Goal: Task Accomplishment & Management: Use online tool/utility

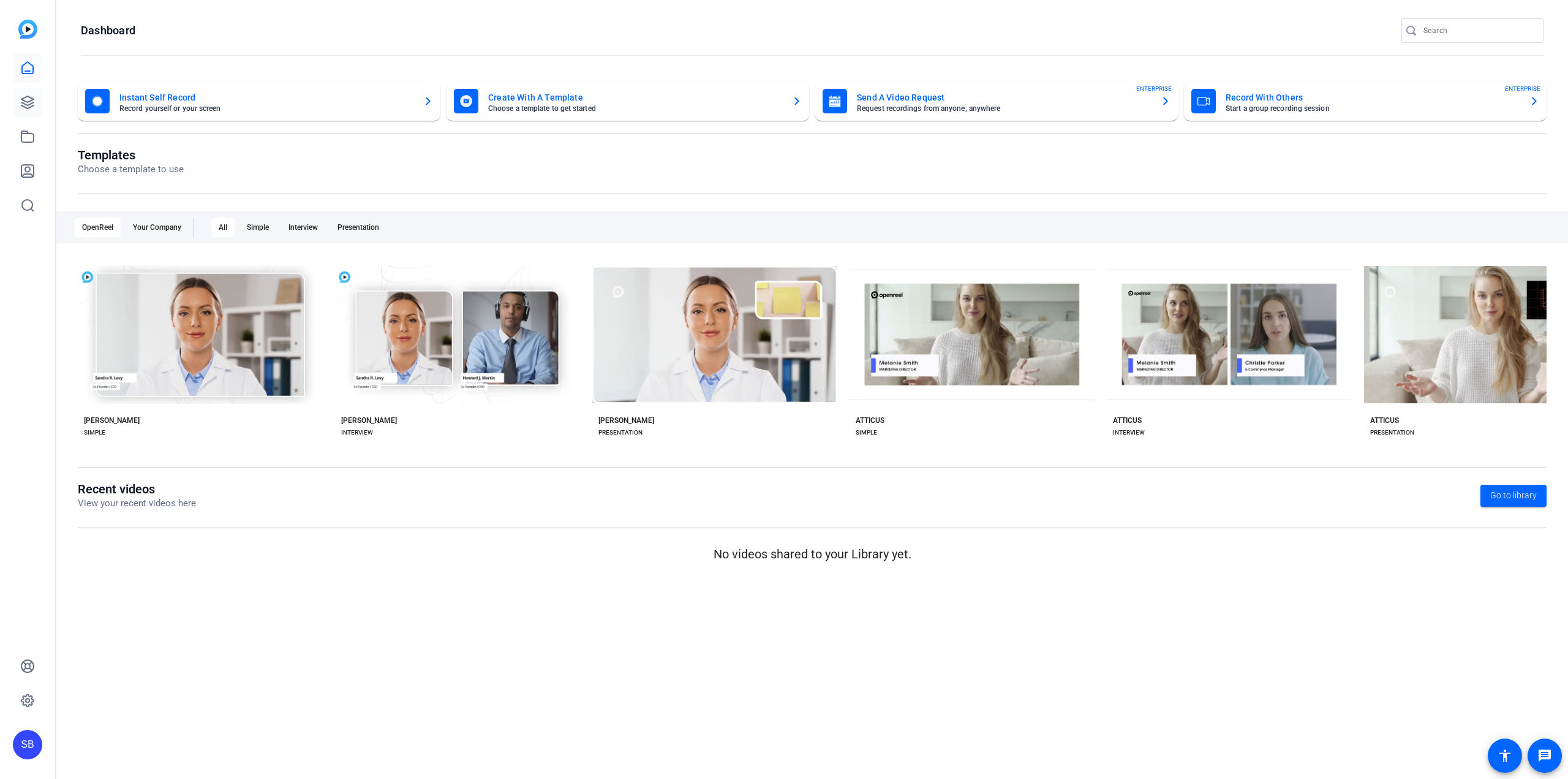
click at [33, 99] on icon at bounding box center [27, 102] width 12 height 12
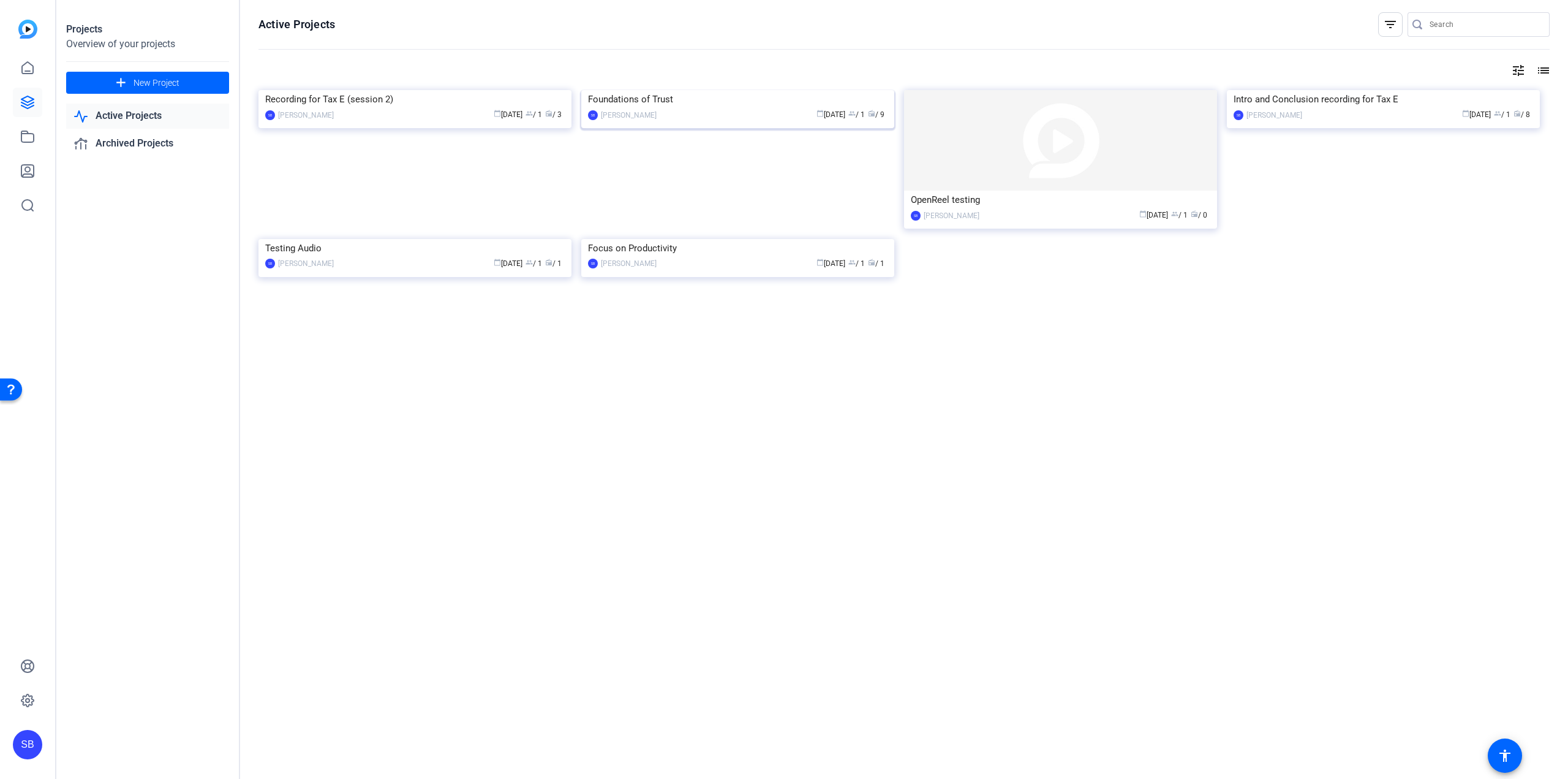
click at [620, 90] on img at bounding box center [738, 90] width 313 height 0
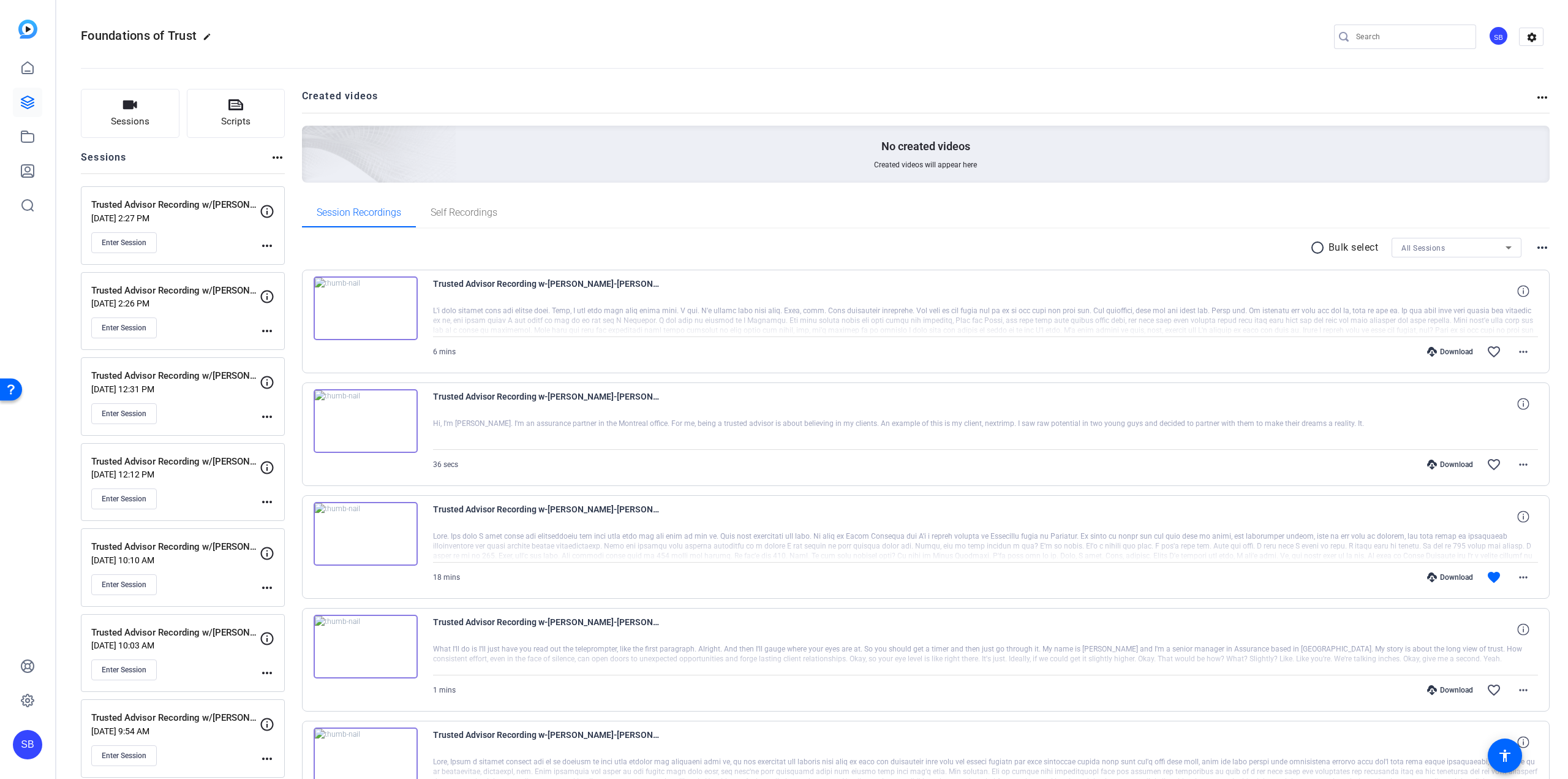
click at [222, 231] on div "Trusted Advisor Recording w/[PERSON_NAME] [DATE] 2:27 PM Enter Session" at bounding box center [175, 225] width 168 height 55
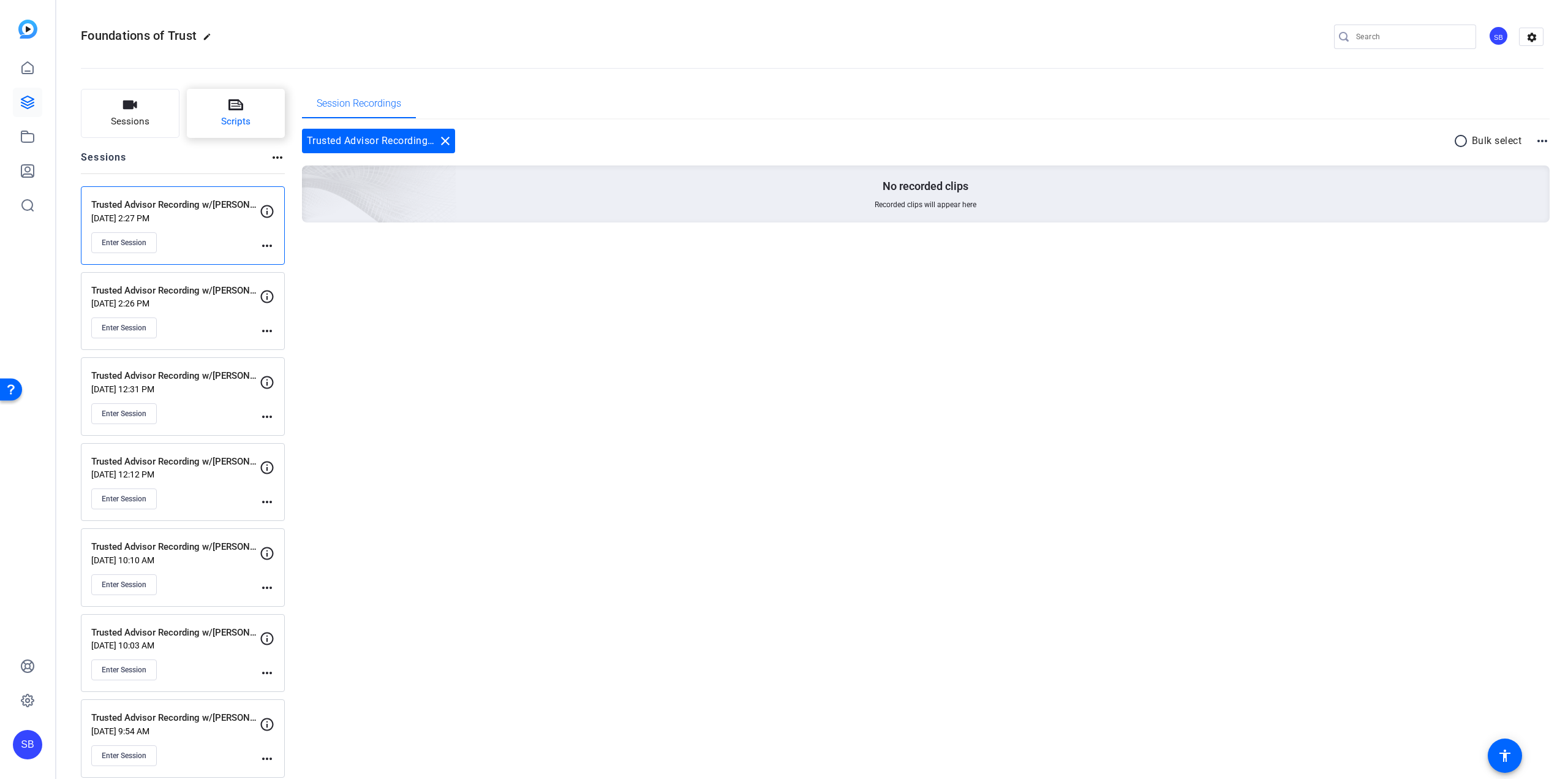
click at [266, 122] on button "Scripts" at bounding box center [236, 113] width 98 height 49
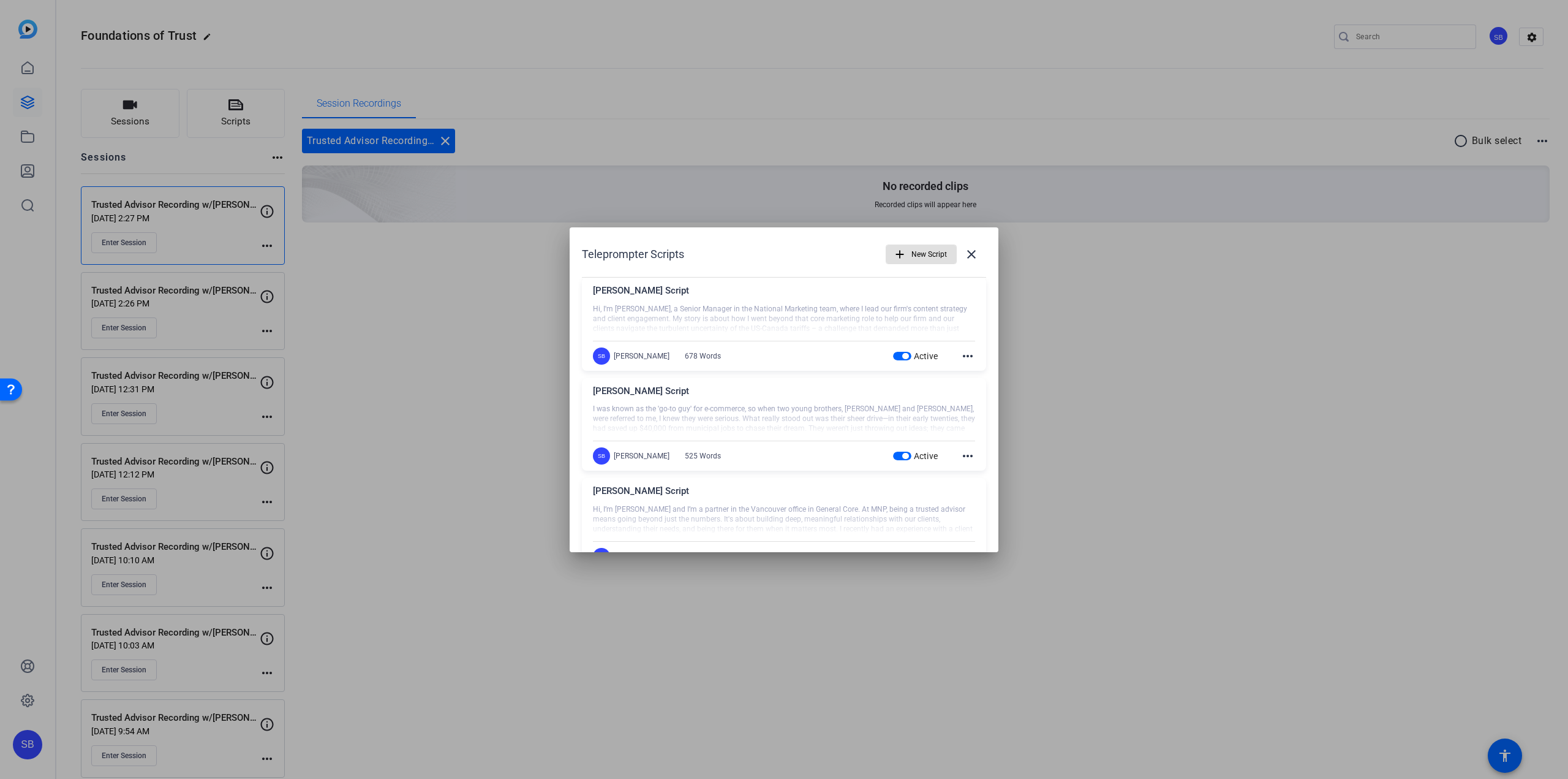
click at [769, 313] on div at bounding box center [784, 319] width 382 height 31
click at [963, 353] on mat-icon "more_horiz" at bounding box center [967, 356] width 15 height 15
click at [820, 424] on div at bounding box center [784, 390] width 1568 height 779
click at [964, 358] on mat-icon "more_horiz" at bounding box center [967, 356] width 15 height 15
click at [972, 371] on span "Edit" at bounding box center [988, 374] width 49 height 15
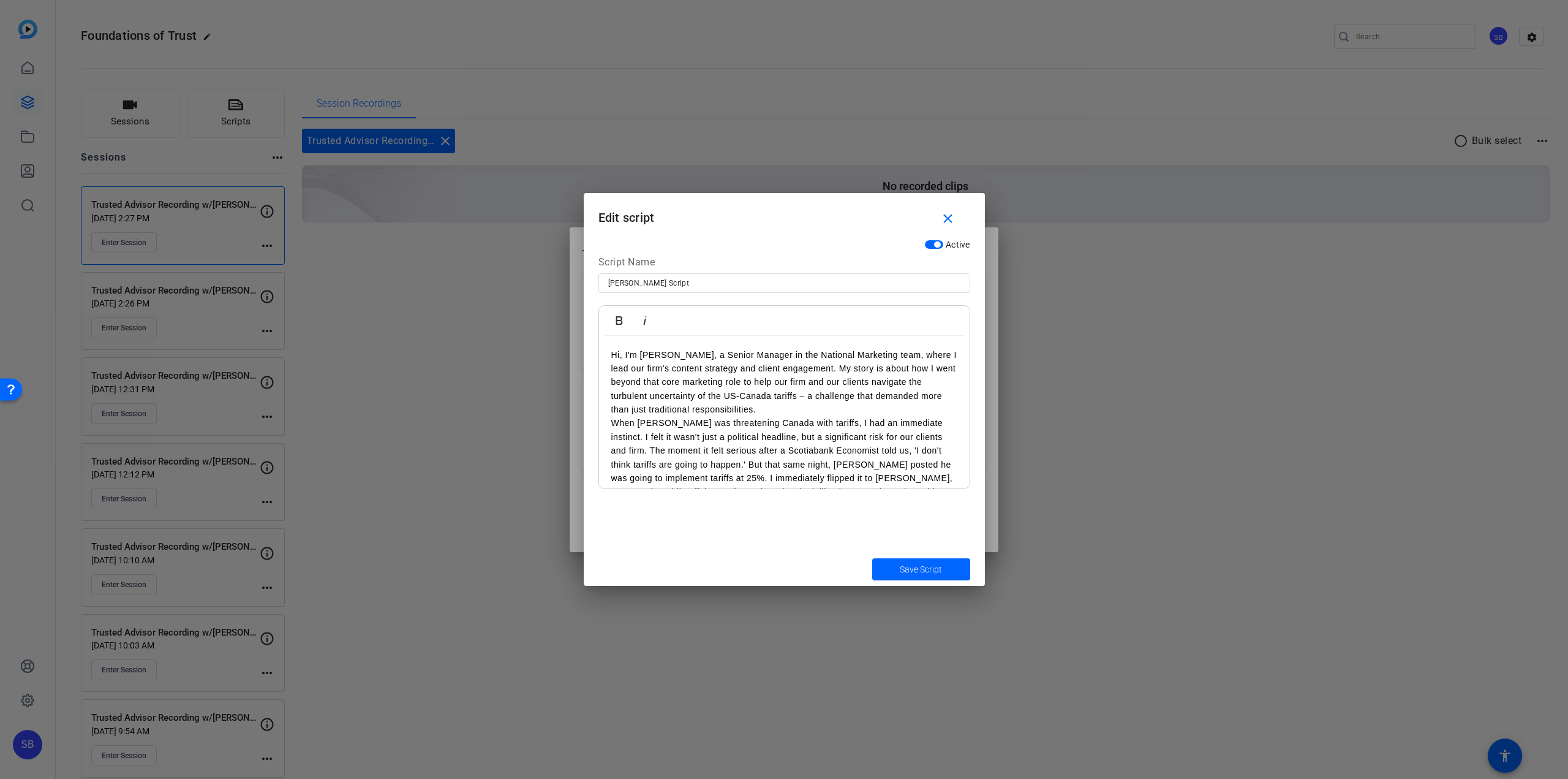
click at [714, 395] on p "Hi, I'm [PERSON_NAME], a Senior Manager in the National Marketing team, where I…" at bounding box center [784, 464] width 346 height 233
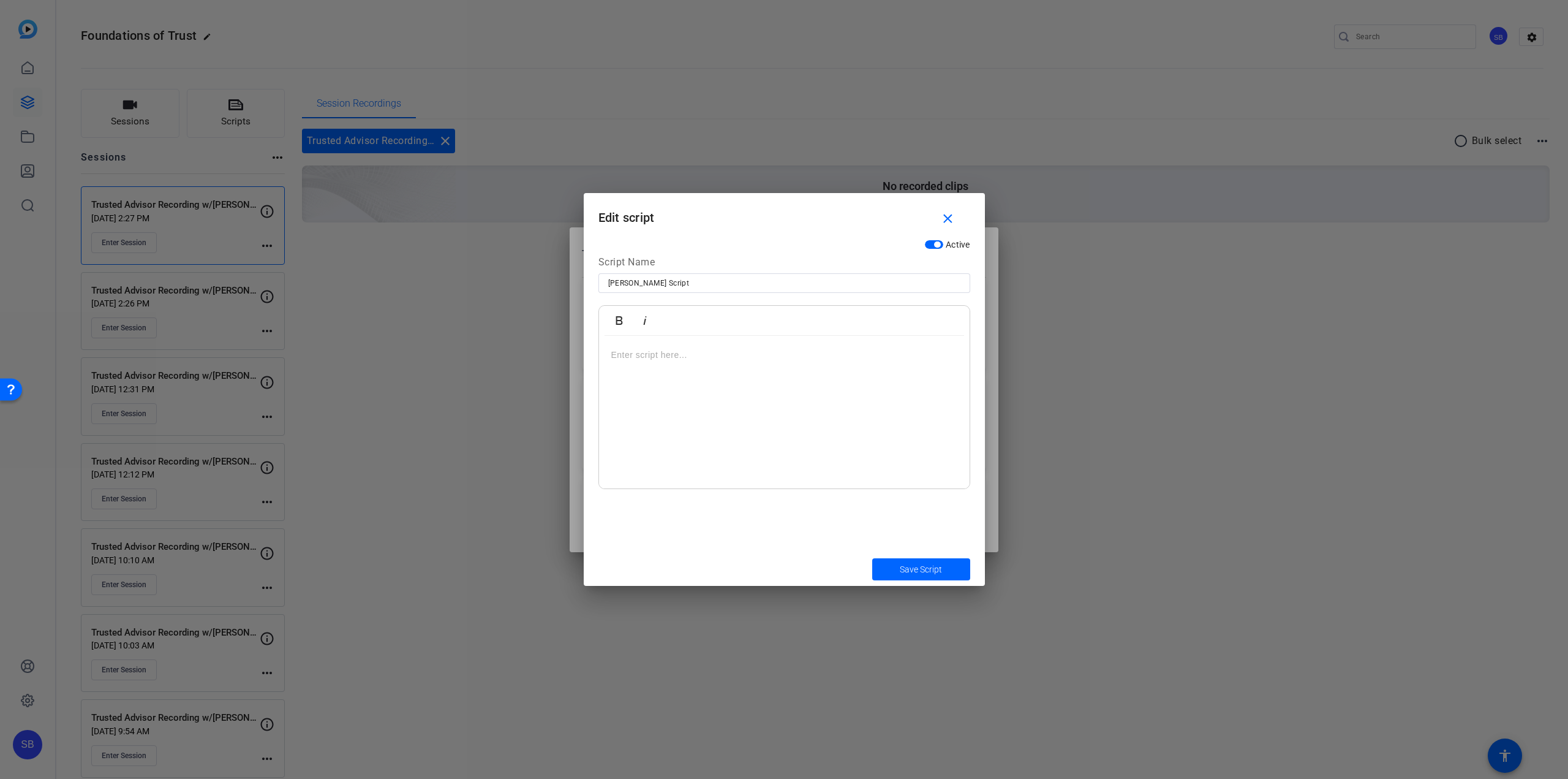
click at [736, 364] on div at bounding box center [784, 413] width 371 height 153
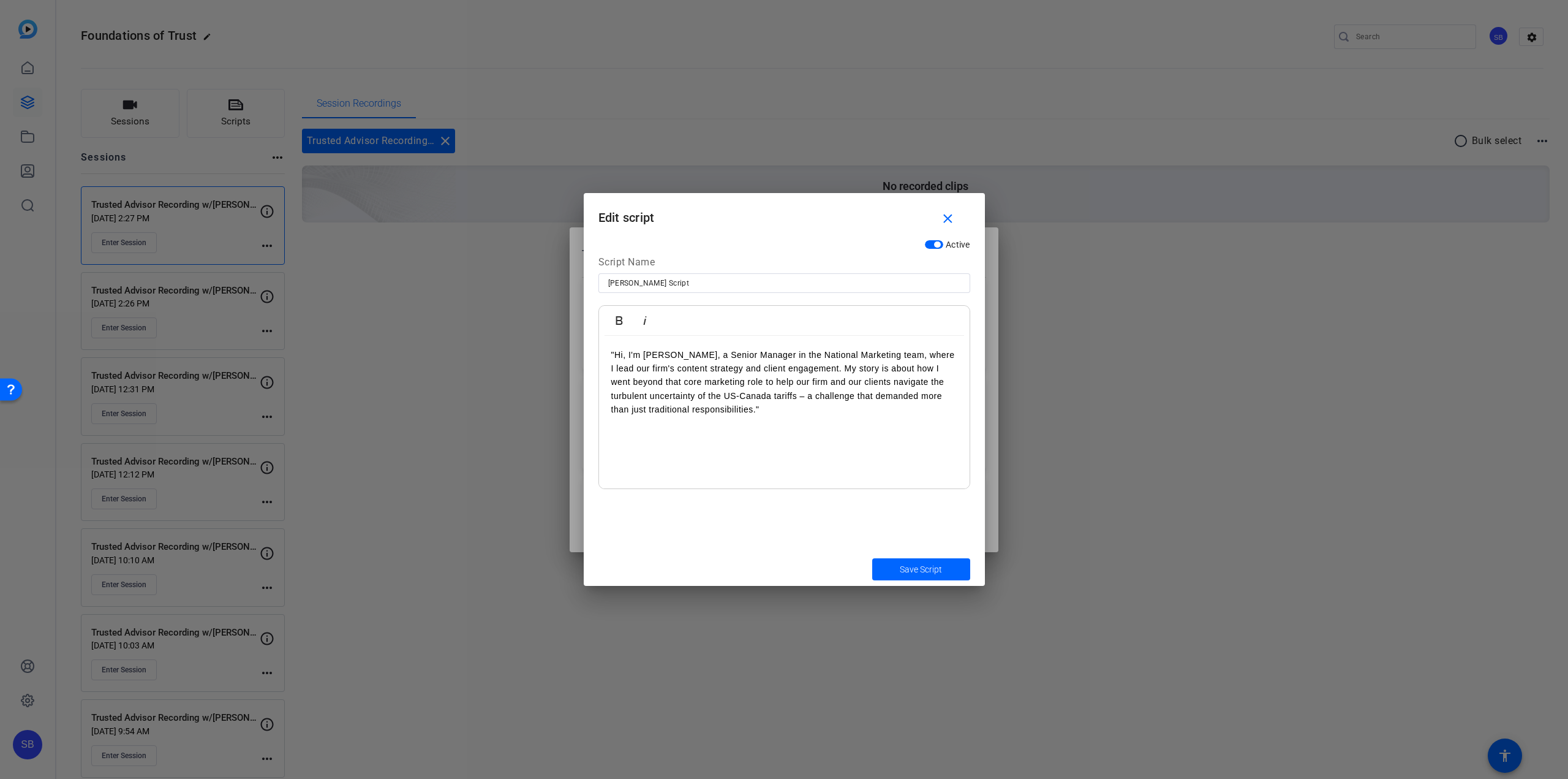
click at [614, 354] on p ""Hi, I'm [PERSON_NAME], a Senior Manager in the National Marketing team, where …" at bounding box center [784, 382] width 346 height 68
click at [761, 409] on p "Hi, I'm [PERSON_NAME], a Senior Manager in the National Marketing team, where I…" at bounding box center [784, 382] width 346 height 68
click at [619, 425] on p at bounding box center [784, 423] width 346 height 13
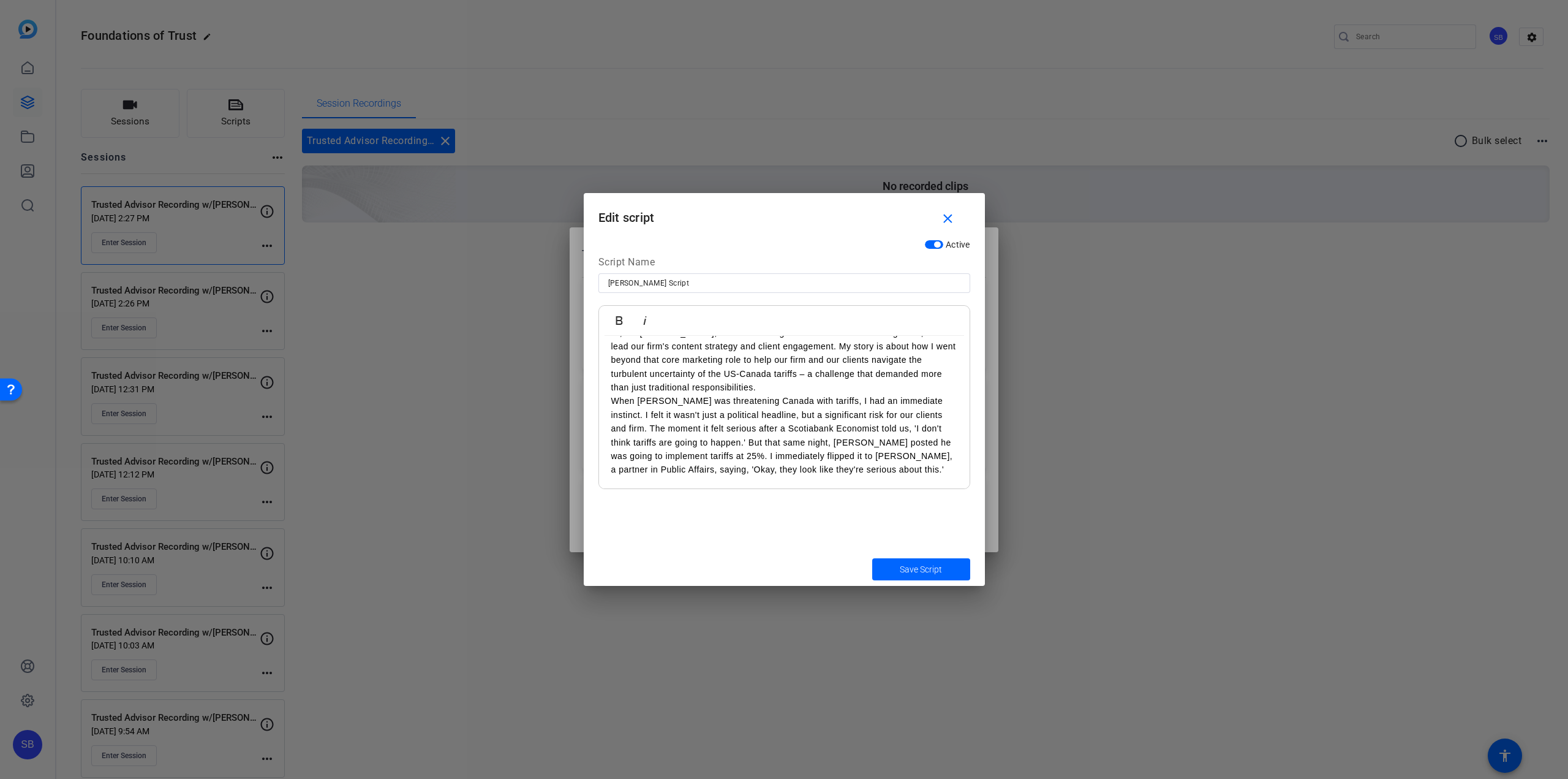
scroll to position [24, 0]
click at [847, 469] on p "When [PERSON_NAME] was threatening Canada with tariffs, I had an immediate inst…" at bounding box center [784, 433] width 346 height 82
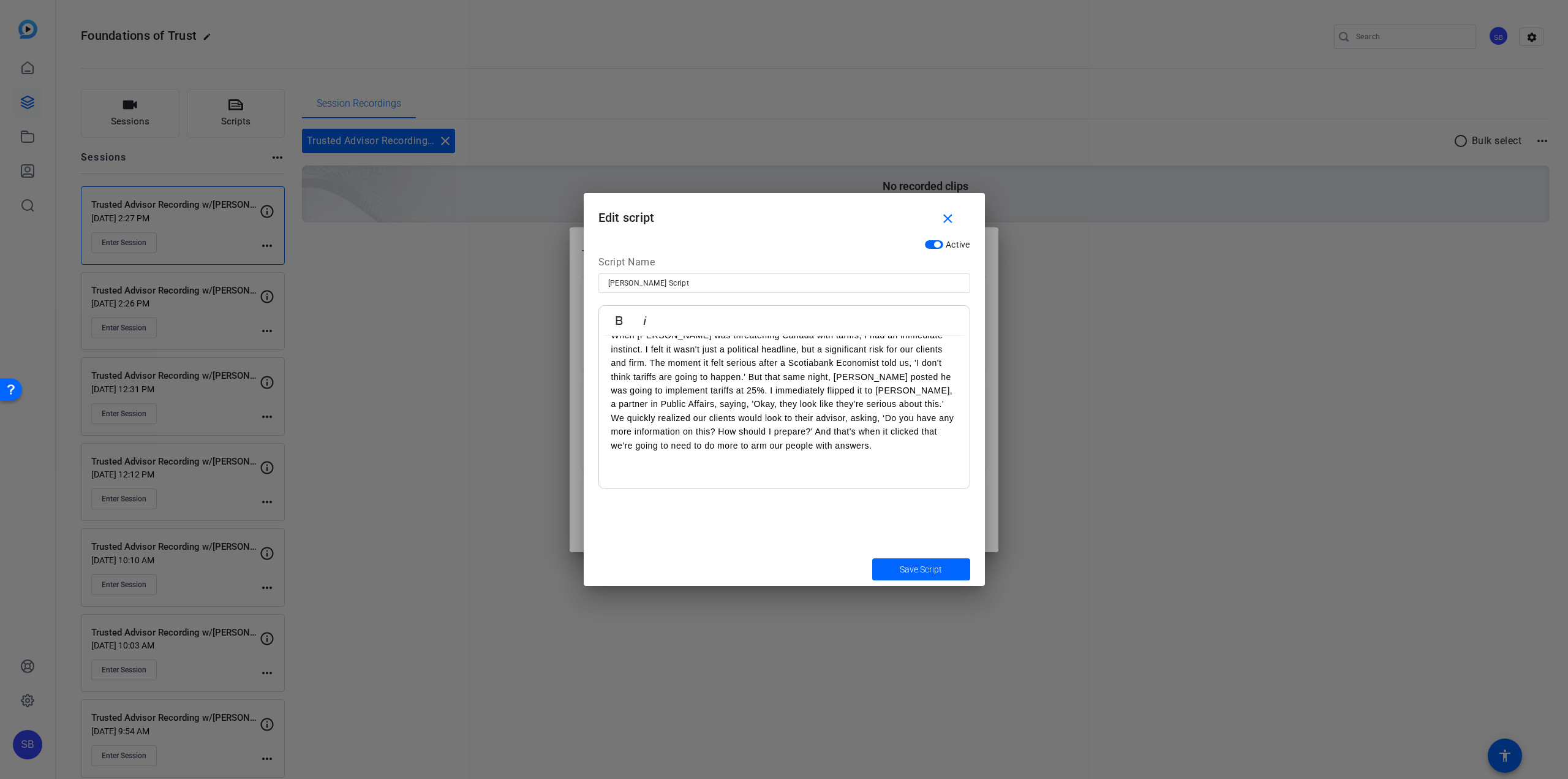
scroll to position [91, 0]
click at [618, 456] on p at bounding box center [784, 455] width 346 height 13
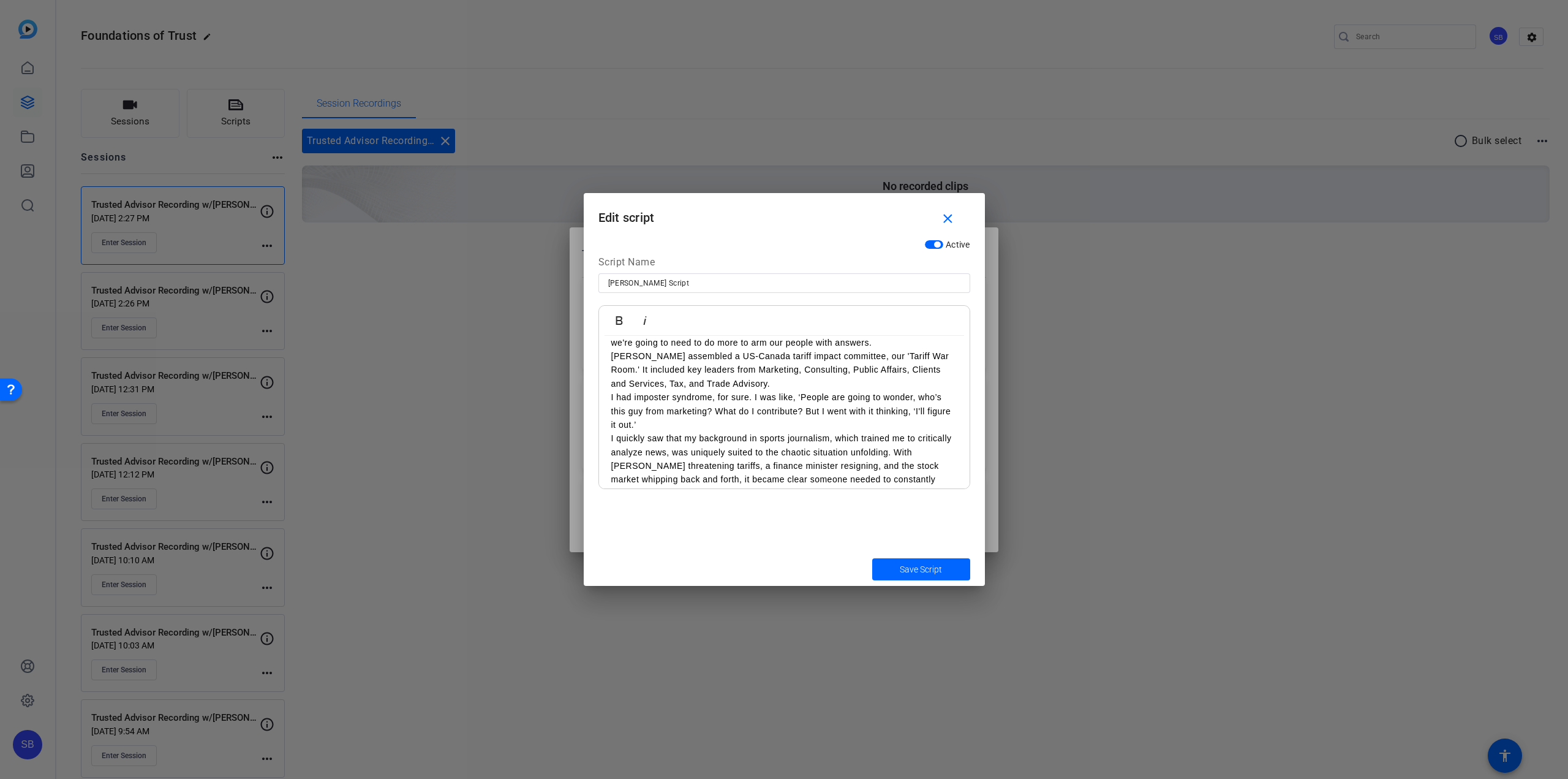
scroll to position [257, 0]
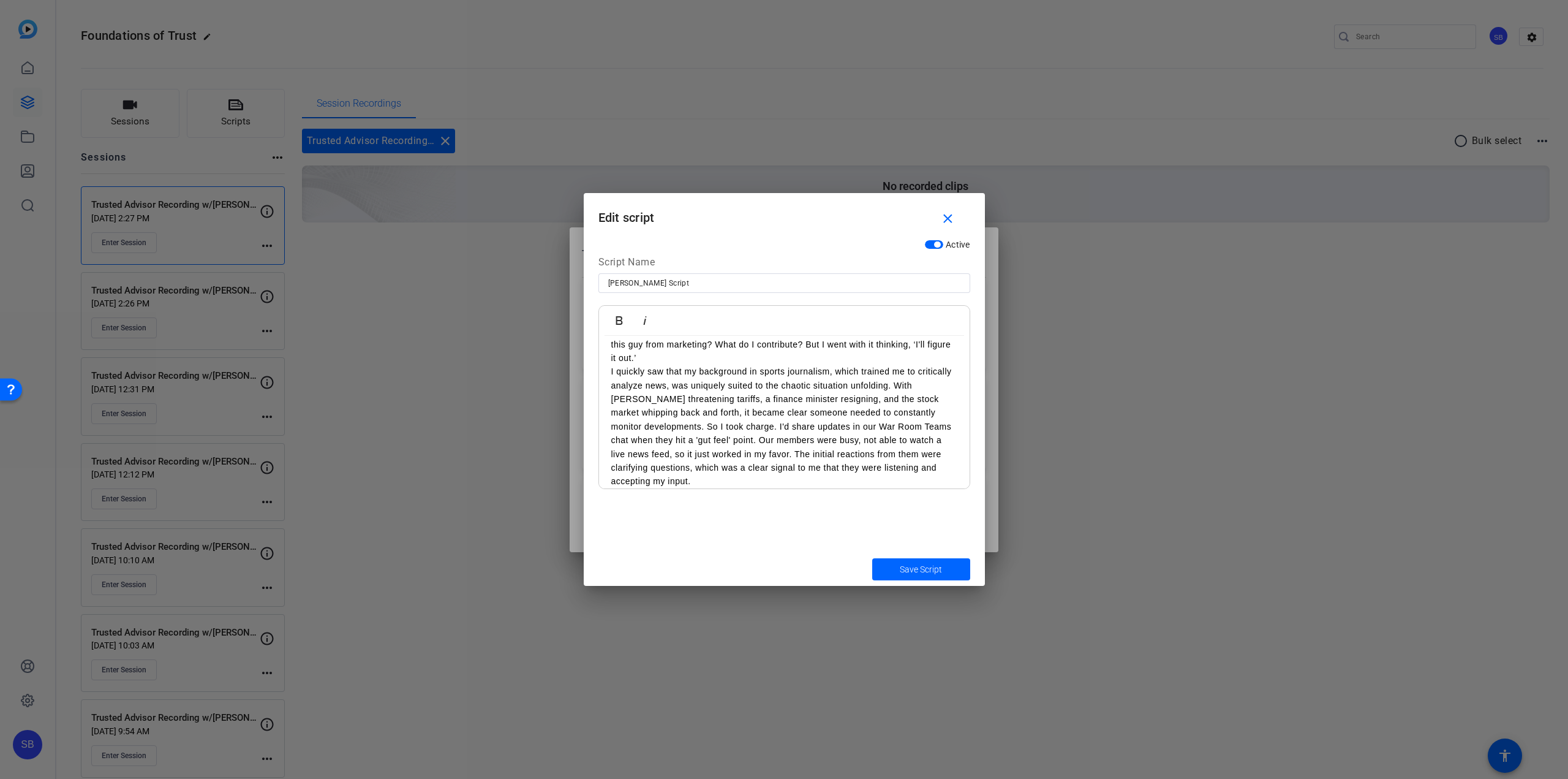
click at [675, 428] on p "I quickly saw that my background in sports journalism, which trained me to crit…" at bounding box center [784, 427] width 346 height 124
click at [745, 425] on p "I quickly saw that my background in sports journalism, which trained me to crit…" at bounding box center [784, 427] width 346 height 124
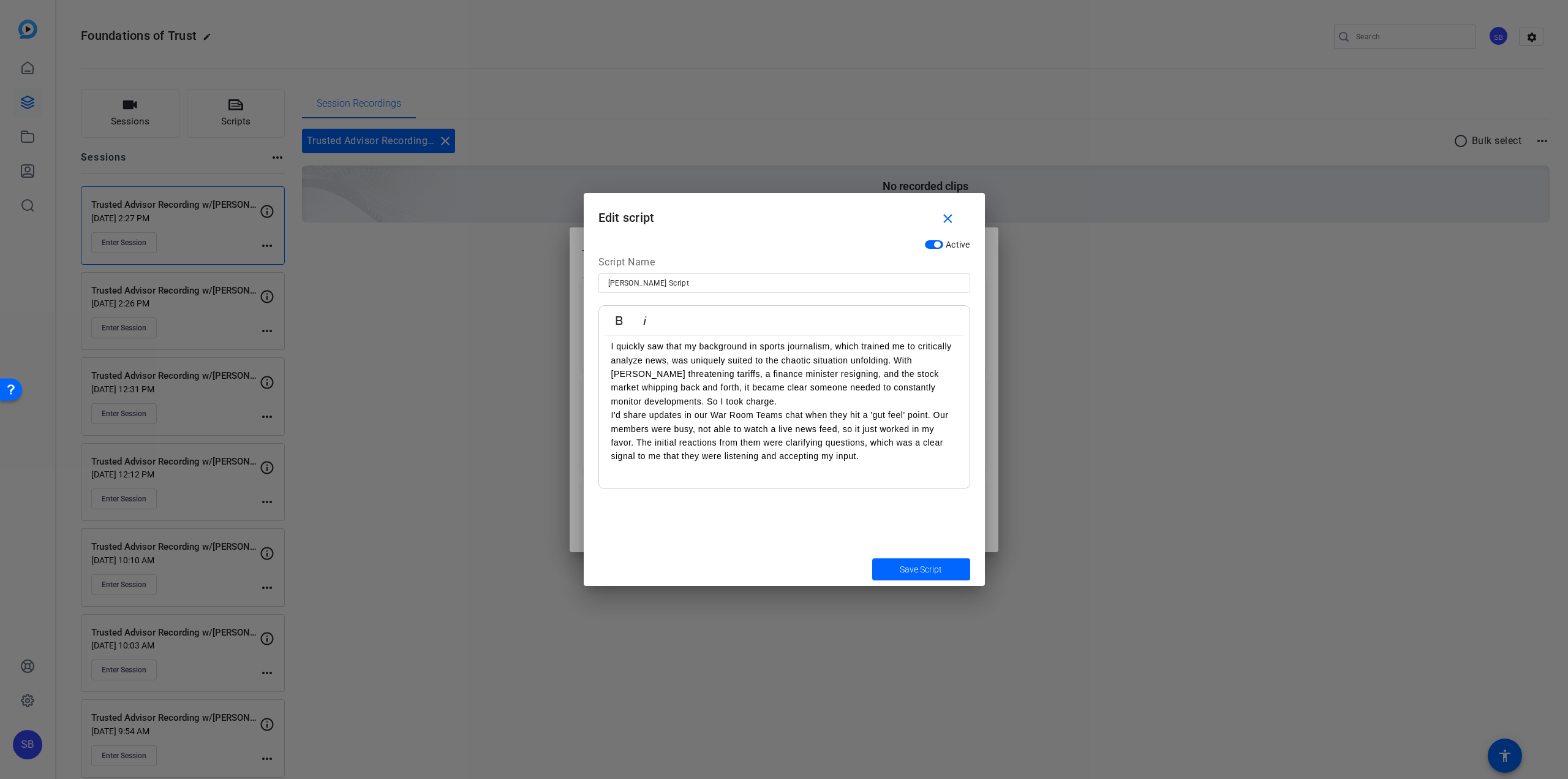
click at [691, 475] on p at bounding box center [784, 469] width 346 height 13
click at [720, 474] on p "We developed many resources. Internally, we built an information hub with brief…" at bounding box center [784, 427] width 346 height 96
click at [713, 427] on p "Looking back, a few key things stand out. First, build trust by bringing your u…" at bounding box center [784, 422] width 346 height 82
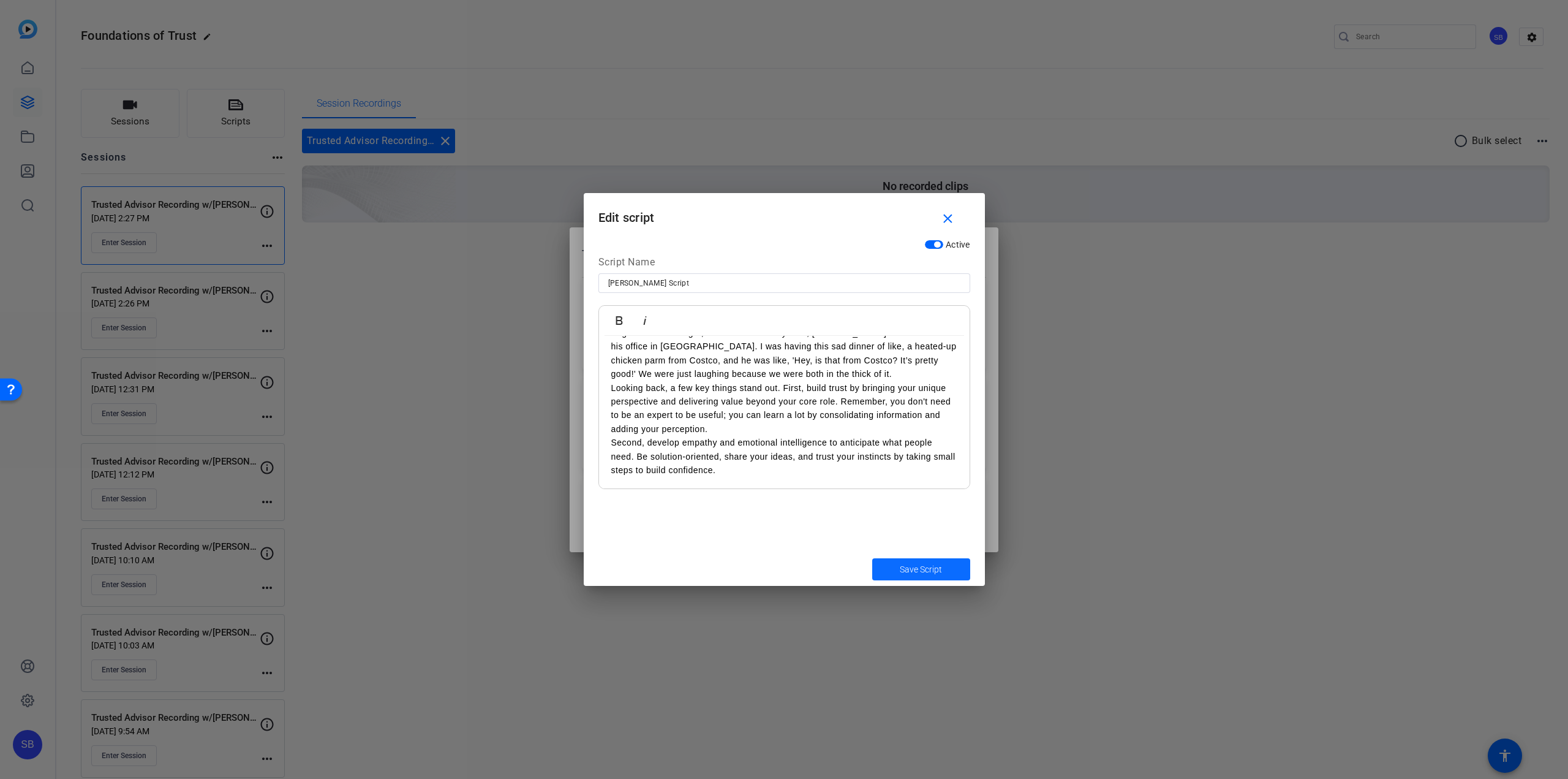
click at [905, 576] on span "Save Script" at bounding box center [921, 570] width 42 height 13
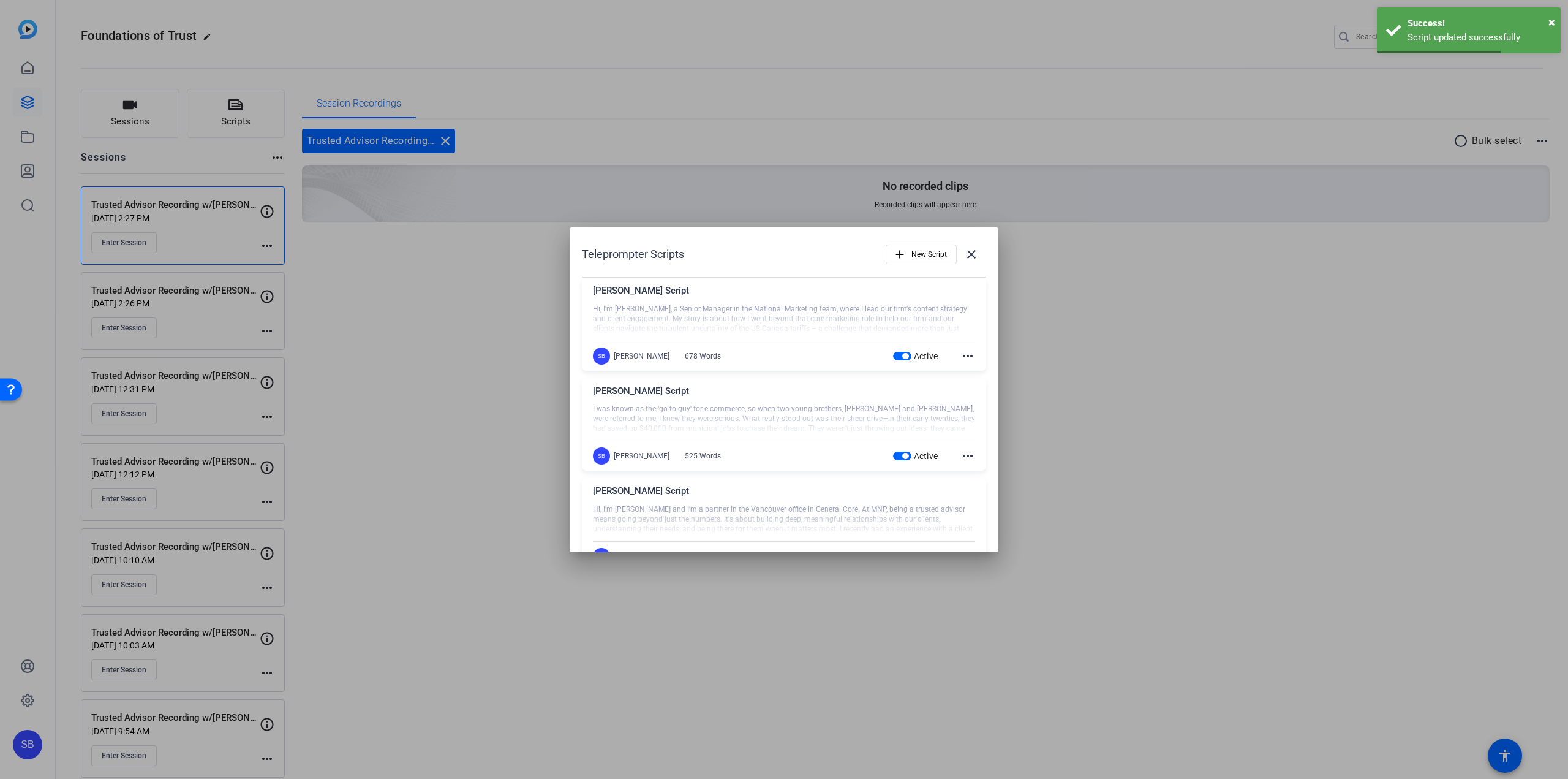
click at [770, 308] on div at bounding box center [784, 319] width 382 height 31
click at [961, 359] on mat-icon "more_horiz" at bounding box center [967, 356] width 15 height 15
click at [970, 370] on span "Edit" at bounding box center [988, 374] width 49 height 15
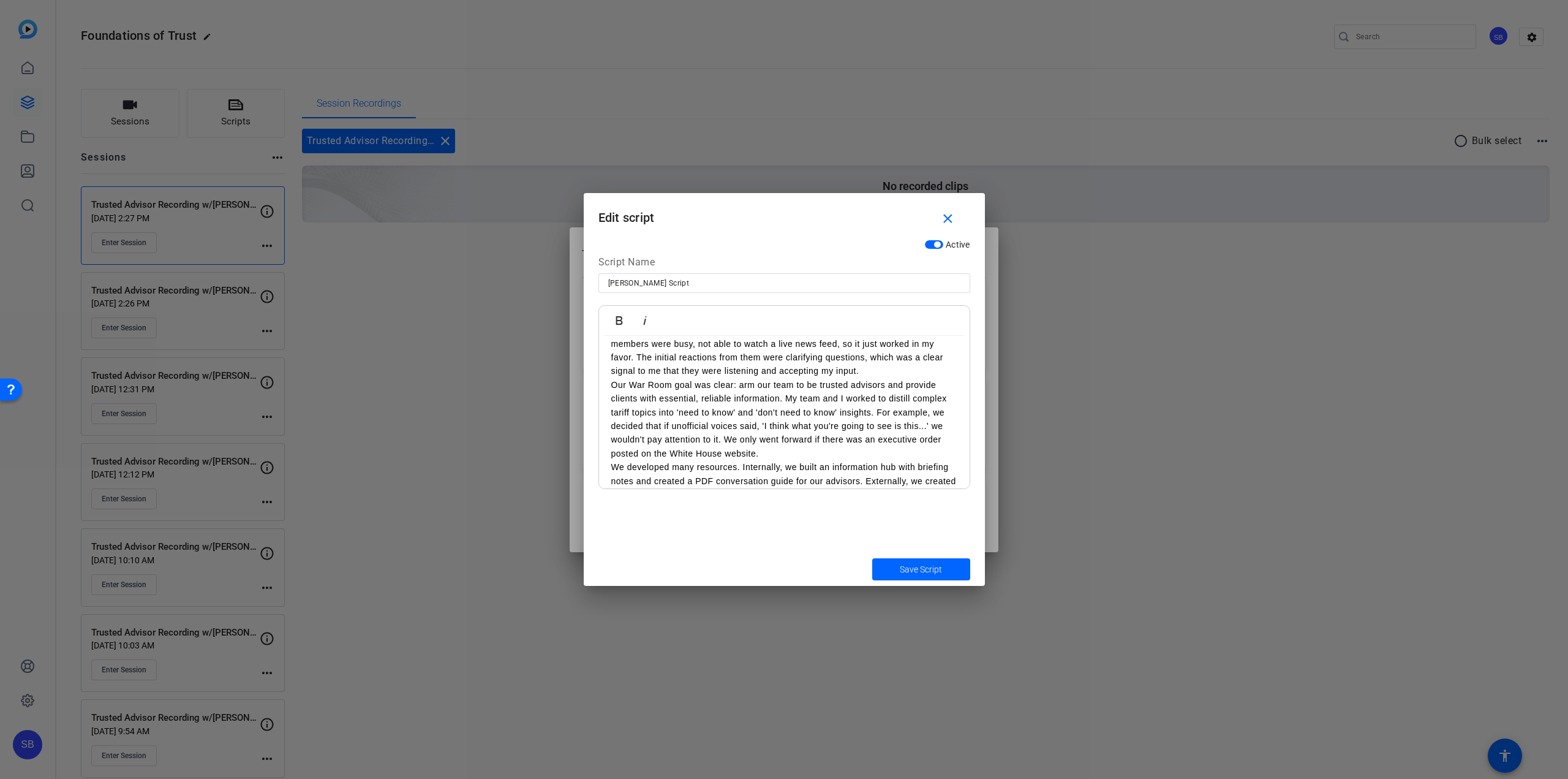
scroll to position [653, 0]
click at [690, 472] on p at bounding box center [784, 469] width 346 height 13
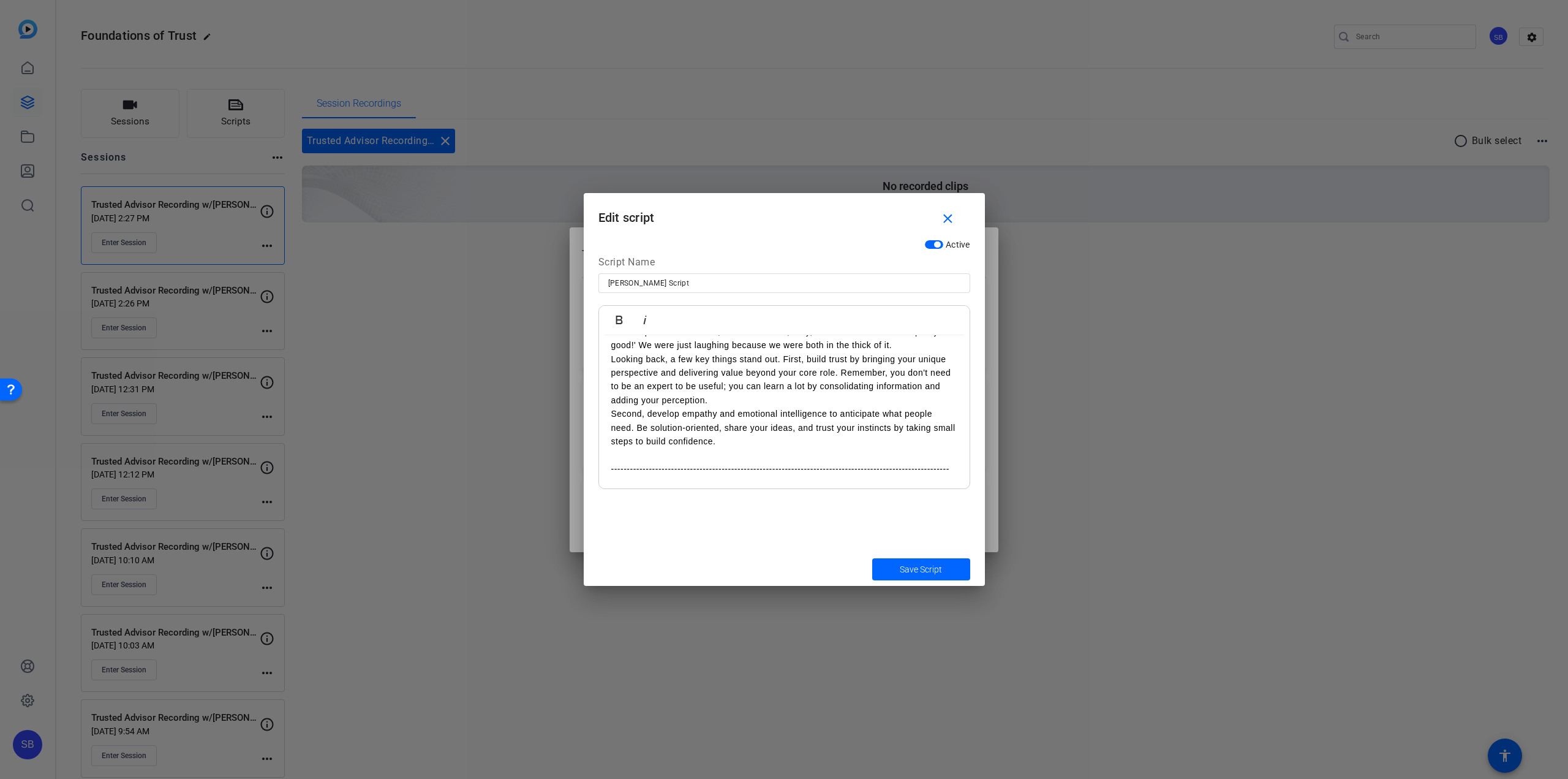
scroll to position [669, 0]
click at [644, 466] on p at bounding box center [784, 468] width 346 height 13
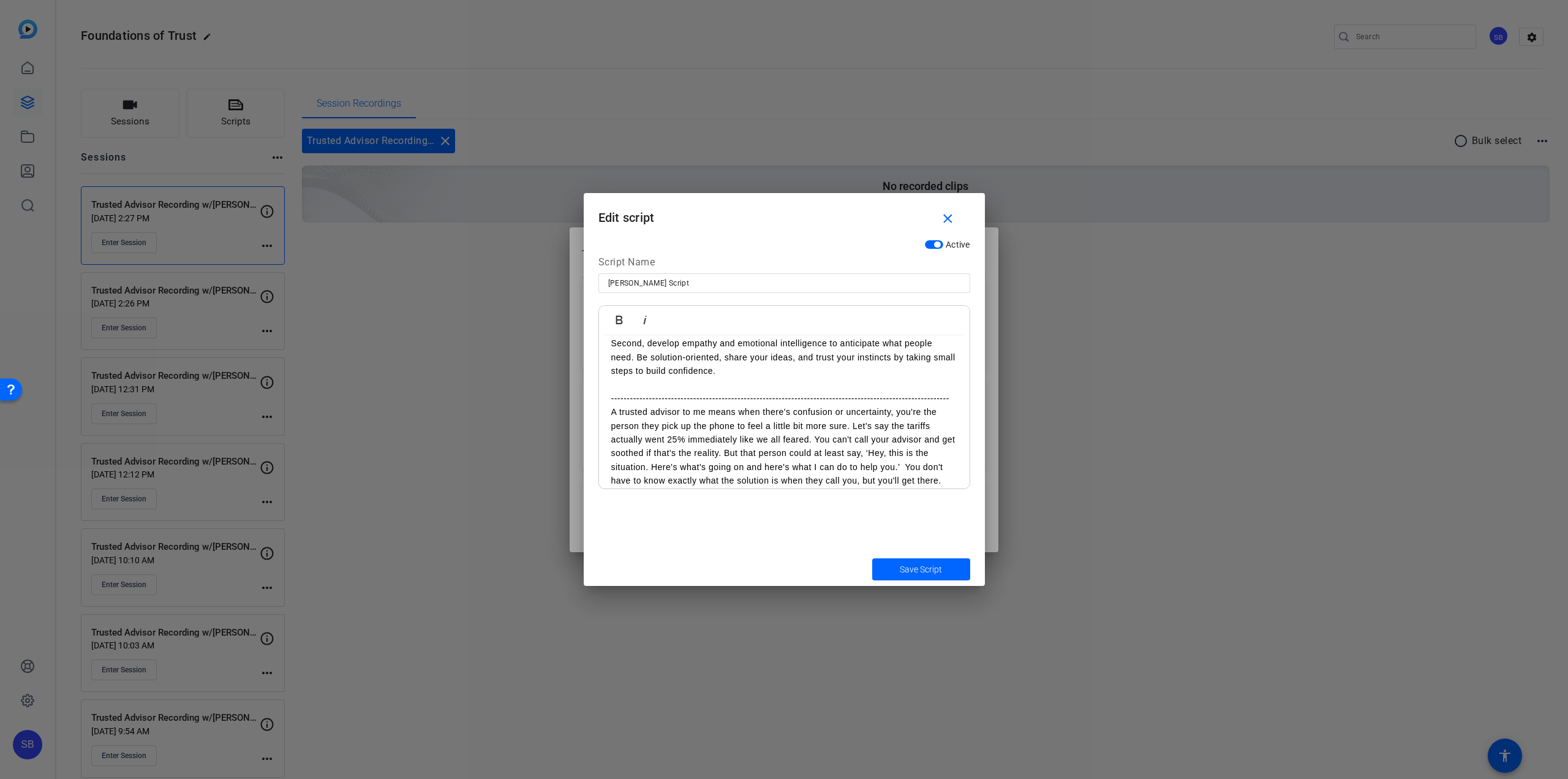
scroll to position [765, 0]
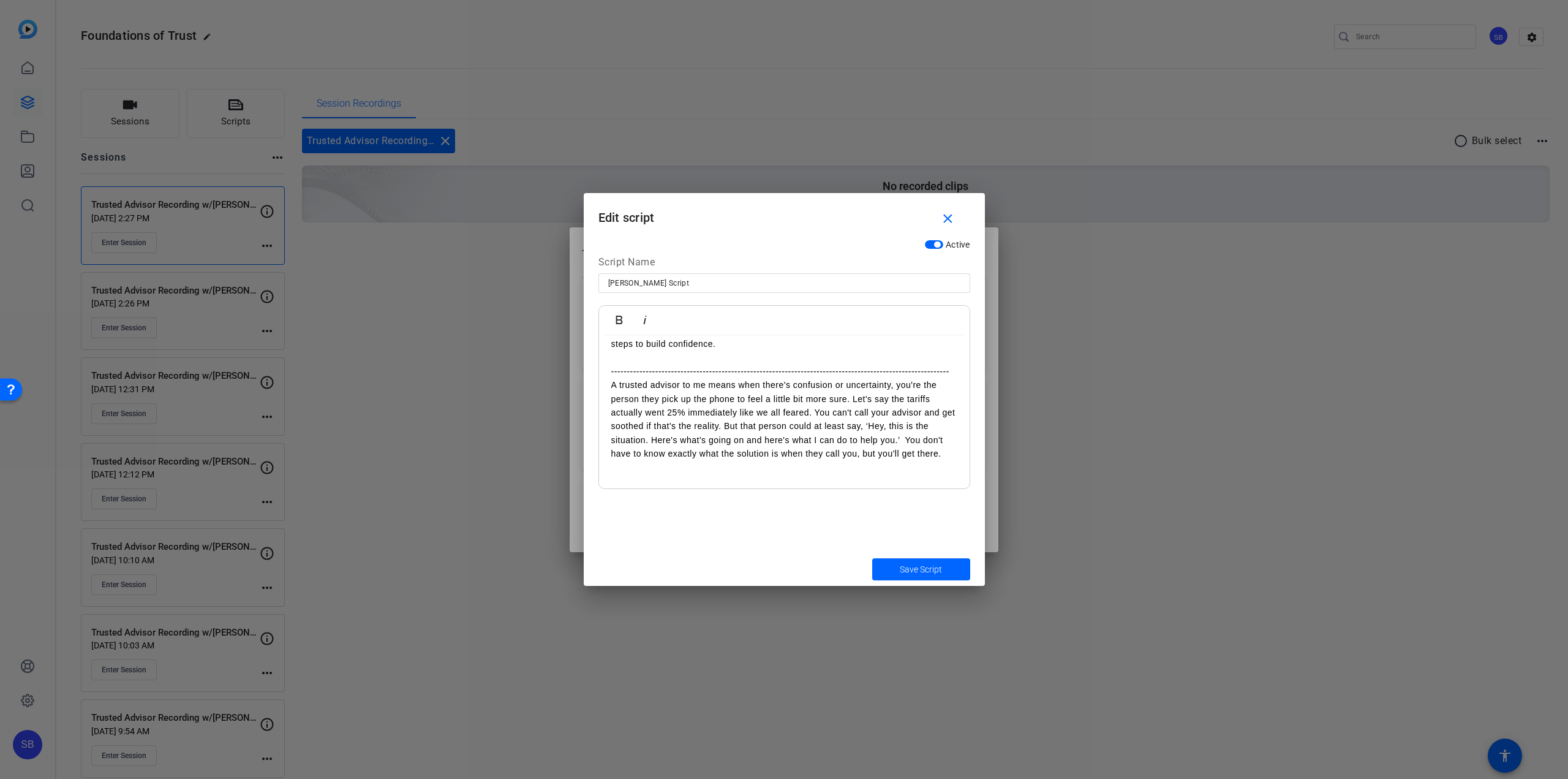
click at [638, 480] on p at bounding box center [784, 481] width 346 height 13
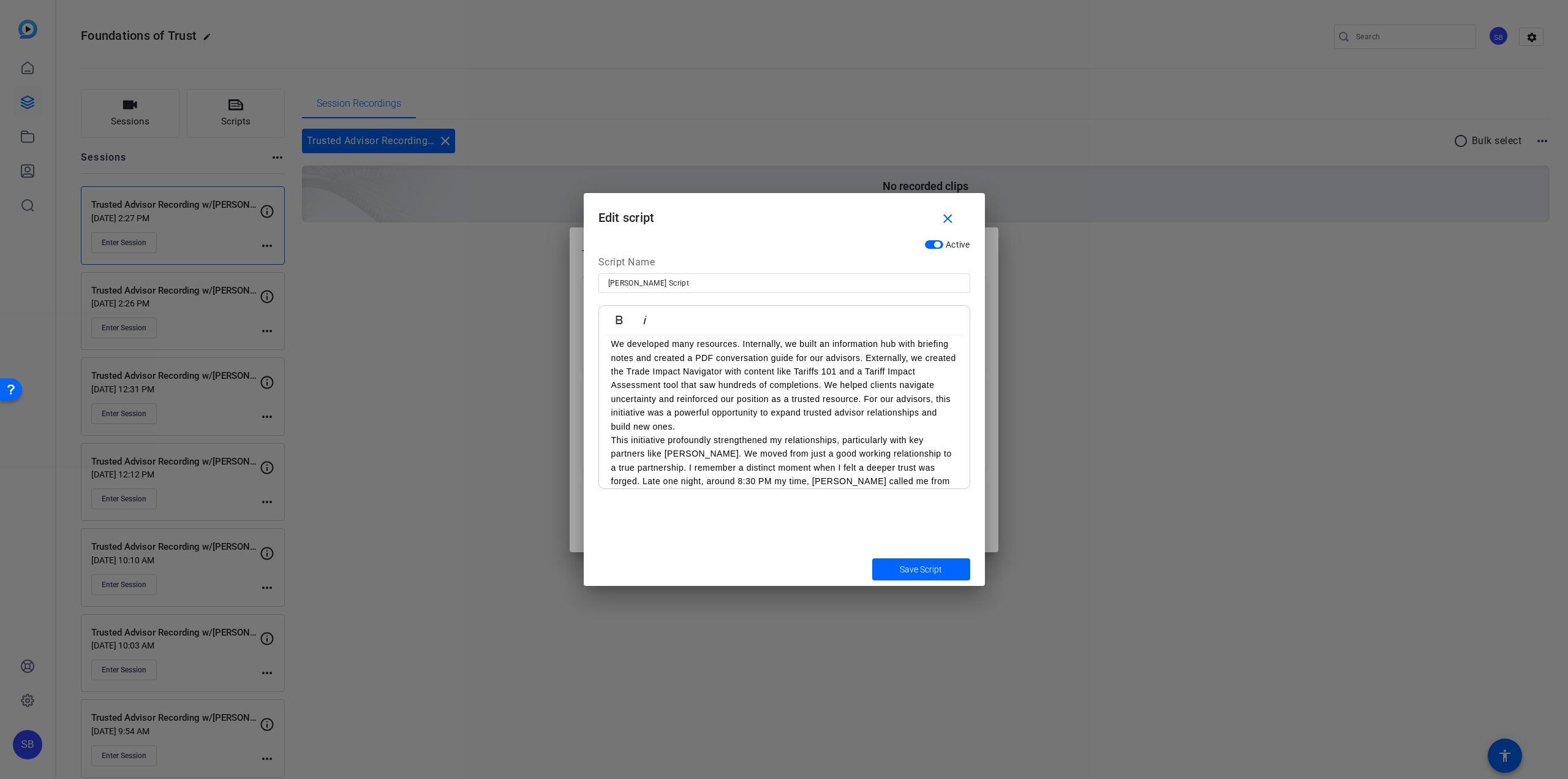
scroll to position [551, 0]
click at [948, 566] on span "submit" at bounding box center [920, 569] width 98 height 29
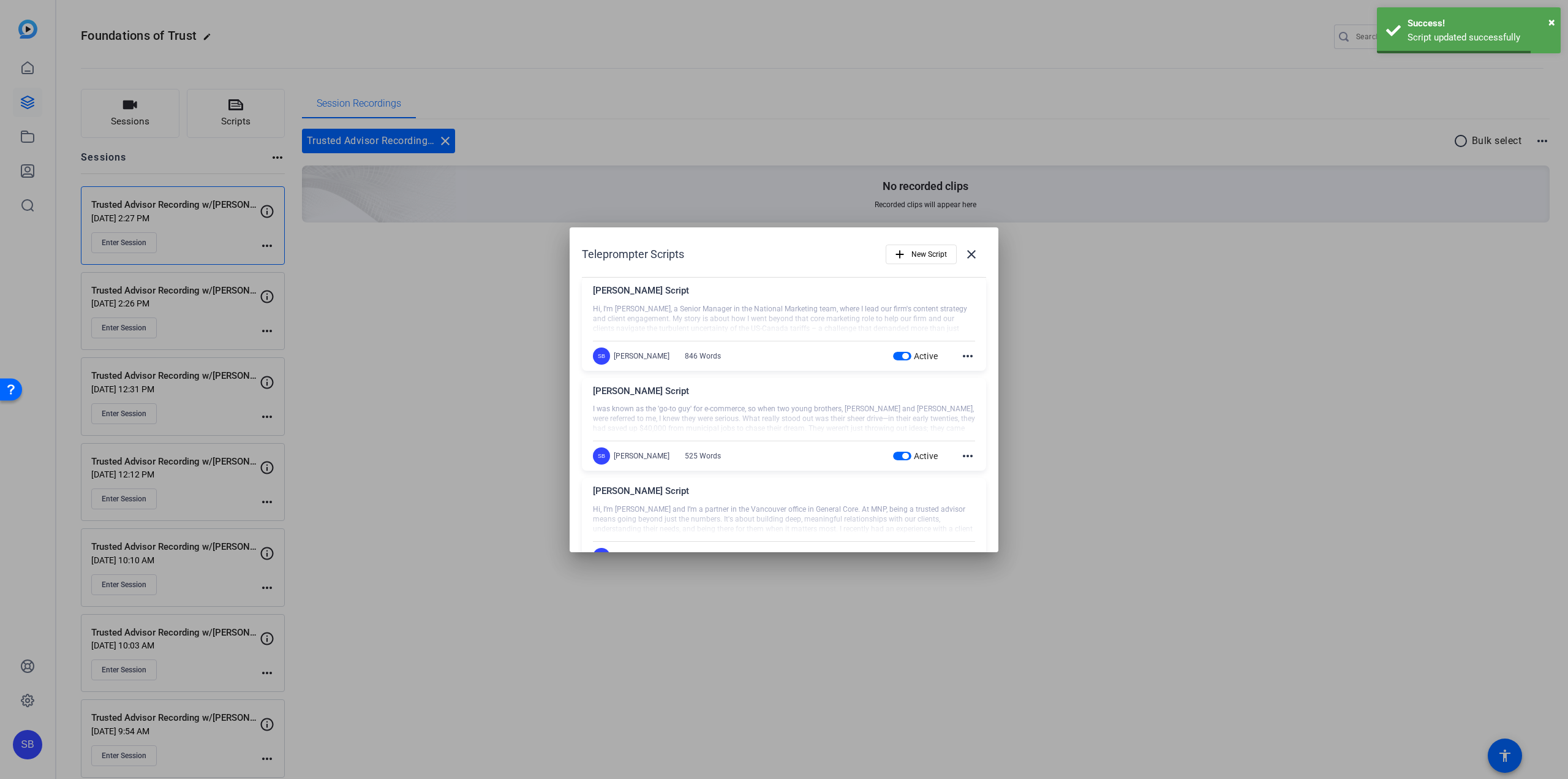
click at [1056, 347] on div at bounding box center [784, 390] width 1568 height 779
